Goal: Task Accomplishment & Management: Manage account settings

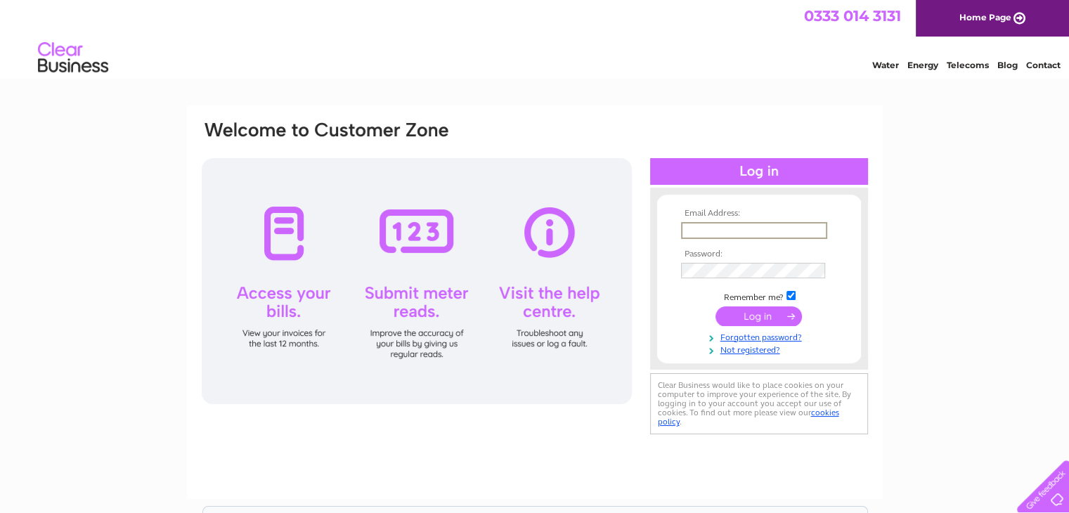
click at [726, 231] on input "text" at bounding box center [754, 230] width 146 height 17
type input "jon.foot@caninerescue.co.uk"
click at [843, 219] on form "Email Address: jon.foot@caninerescue.co.uk Password:" at bounding box center [759, 282] width 204 height 147
click at [715, 306] on input "submit" at bounding box center [758, 316] width 86 height 20
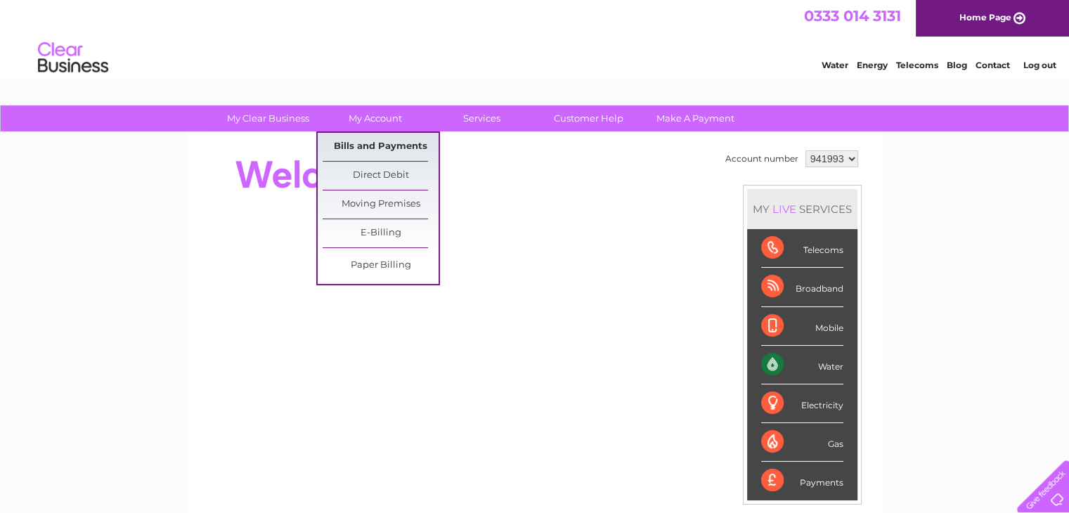
click at [382, 144] on link "Bills and Payments" at bounding box center [380, 147] width 116 height 28
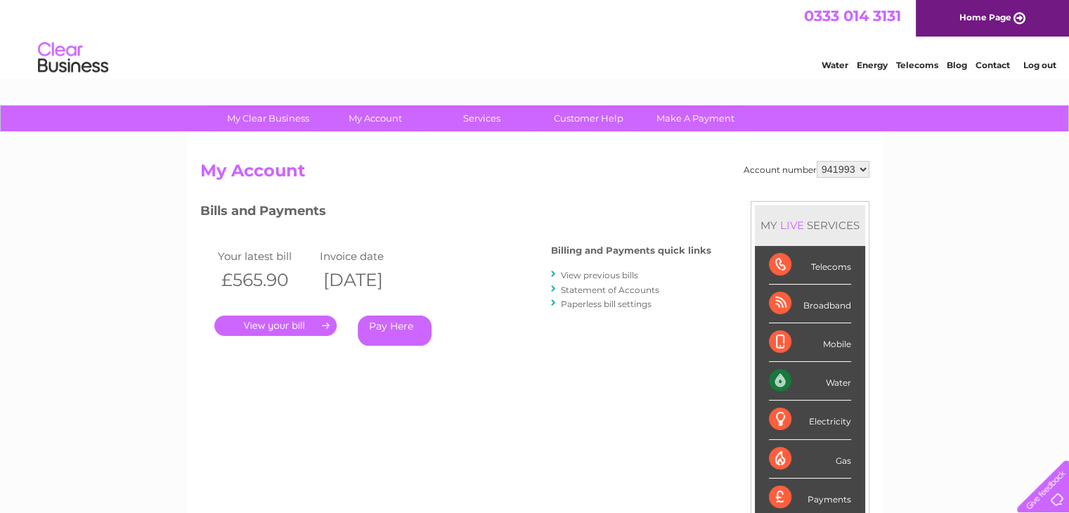
click at [298, 326] on link "." at bounding box center [275, 325] width 122 height 20
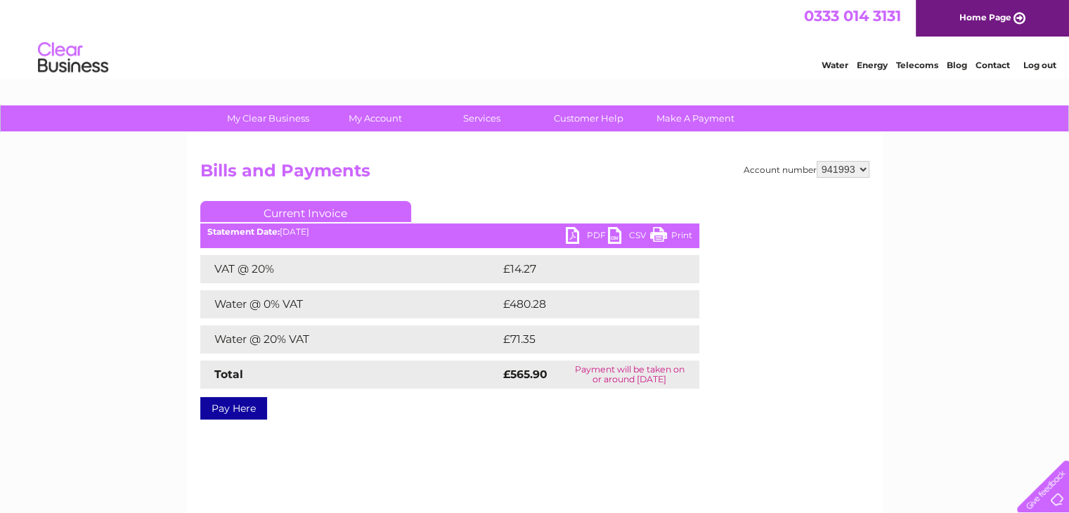
click at [566, 229] on link "PDF" at bounding box center [587, 237] width 42 height 20
